Goal: Task Accomplishment & Management: Manage account settings

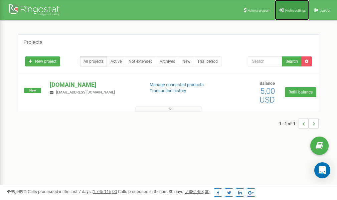
click at [293, 12] on span "Profile settings" at bounding box center [295, 11] width 20 height 4
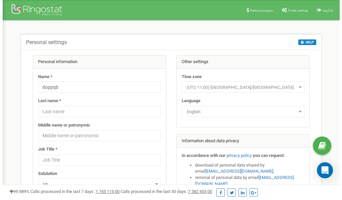
scroll to position [33, 0]
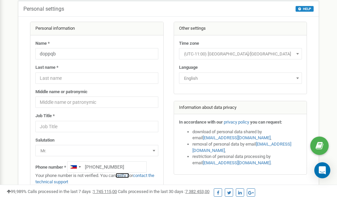
click at [124, 175] on link "verify it" at bounding box center [122, 175] width 14 height 5
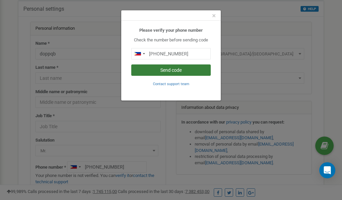
click at [166, 71] on button "Send code" at bounding box center [170, 69] width 79 height 11
